Goal: Task Accomplishment & Management: Manage account settings

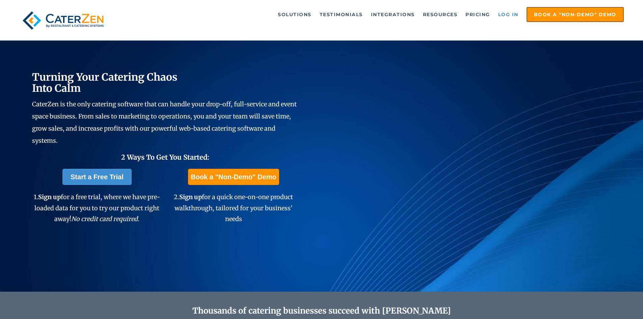
click at [504, 9] on link "Log in" at bounding box center [508, 15] width 27 height 14
click at [509, 14] on link "Log in" at bounding box center [508, 15] width 27 height 14
click at [507, 14] on link "Log in" at bounding box center [508, 15] width 27 height 14
click at [513, 18] on link "Log in" at bounding box center [508, 15] width 27 height 14
